Goal: Obtain resource: Obtain resource

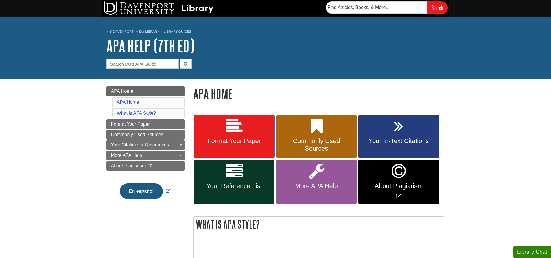
click at [242, 138] on span "Format Your Paper" at bounding box center [235, 141] width 72 height 8
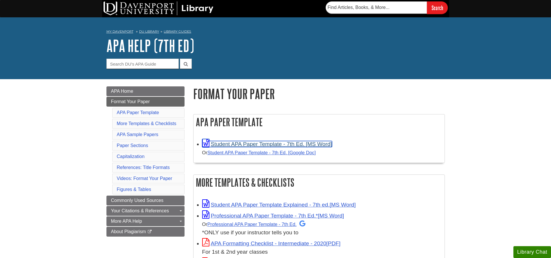
click at [282, 145] on link "Student APA Paper Template - 7th Ed. [MS Word]" at bounding box center [267, 144] width 130 height 6
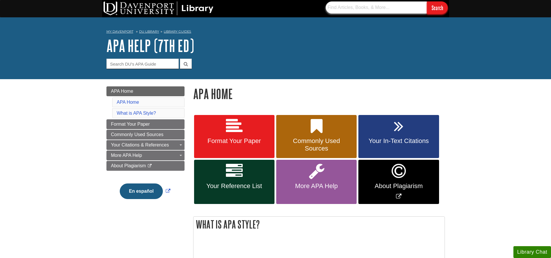
click at [386, 9] on input "text" at bounding box center [376, 7] width 101 height 12
type input "proquest"
click at [427, 1] on input "Search" at bounding box center [437, 7] width 21 height 12
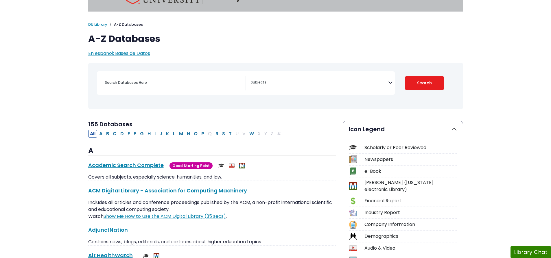
scroll to position [29, 0]
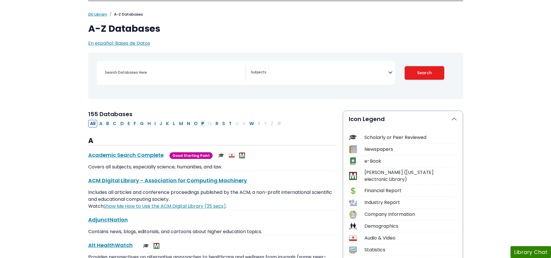
click at [203, 124] on button "P" at bounding box center [203, 124] width 6 height 8
select select "Database Subject Filter"
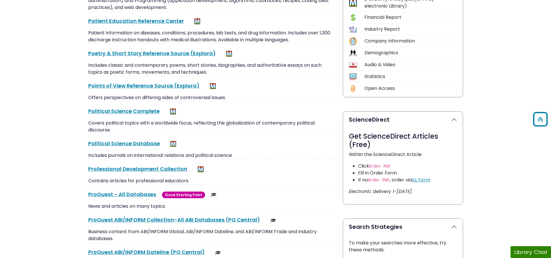
scroll to position [232, 0]
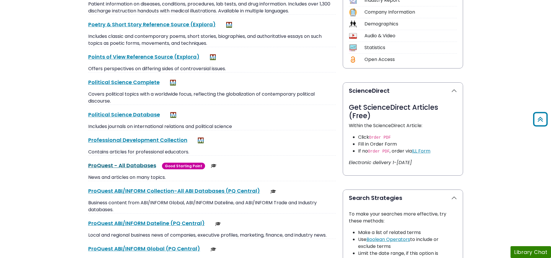
click at [125, 165] on link "ProQuest - All Databases This link opens in a new window" at bounding box center [122, 165] width 68 height 7
